Goal: Find specific page/section: Find specific page/section

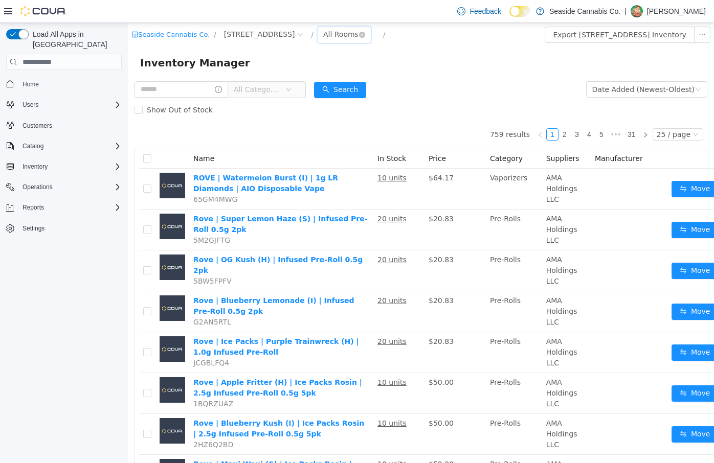
click at [333, 37] on div "All Rooms" at bounding box center [340, 34] width 35 height 15
click at [326, 68] on li "Sales Floor" at bounding box center [334, 71] width 61 height 16
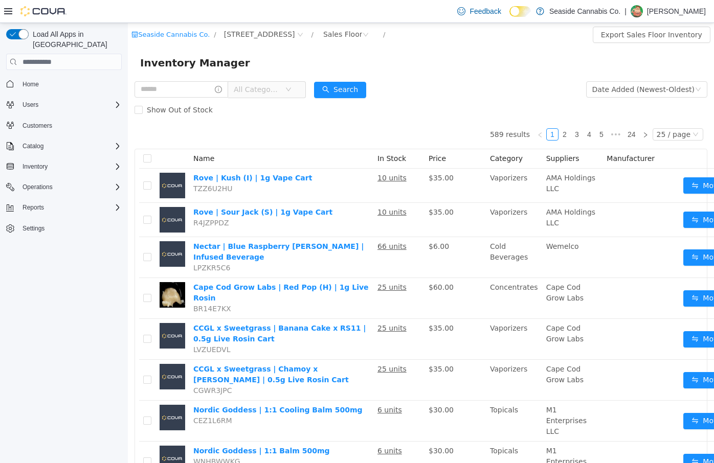
click at [292, 88] on icon "icon: down" at bounding box center [288, 89] width 6 height 6
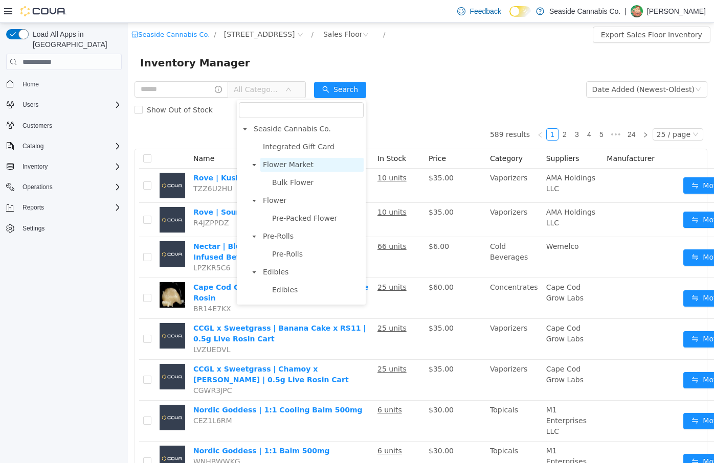
click at [297, 165] on span "Flower Market" at bounding box center [288, 165] width 51 height 8
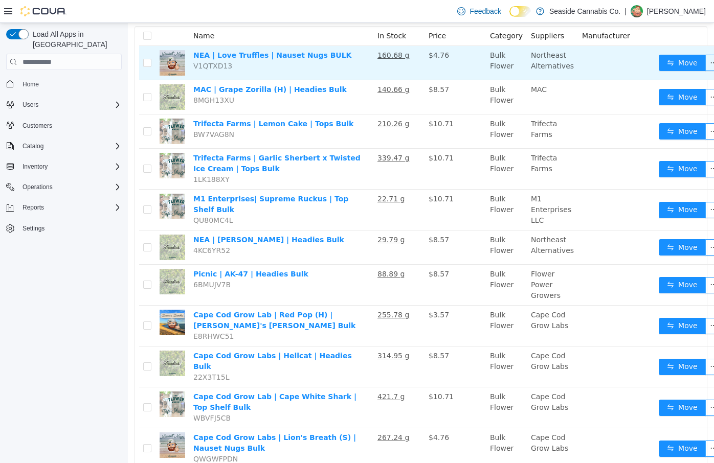
scroll to position [124, 0]
